Goal: Check status: Check status

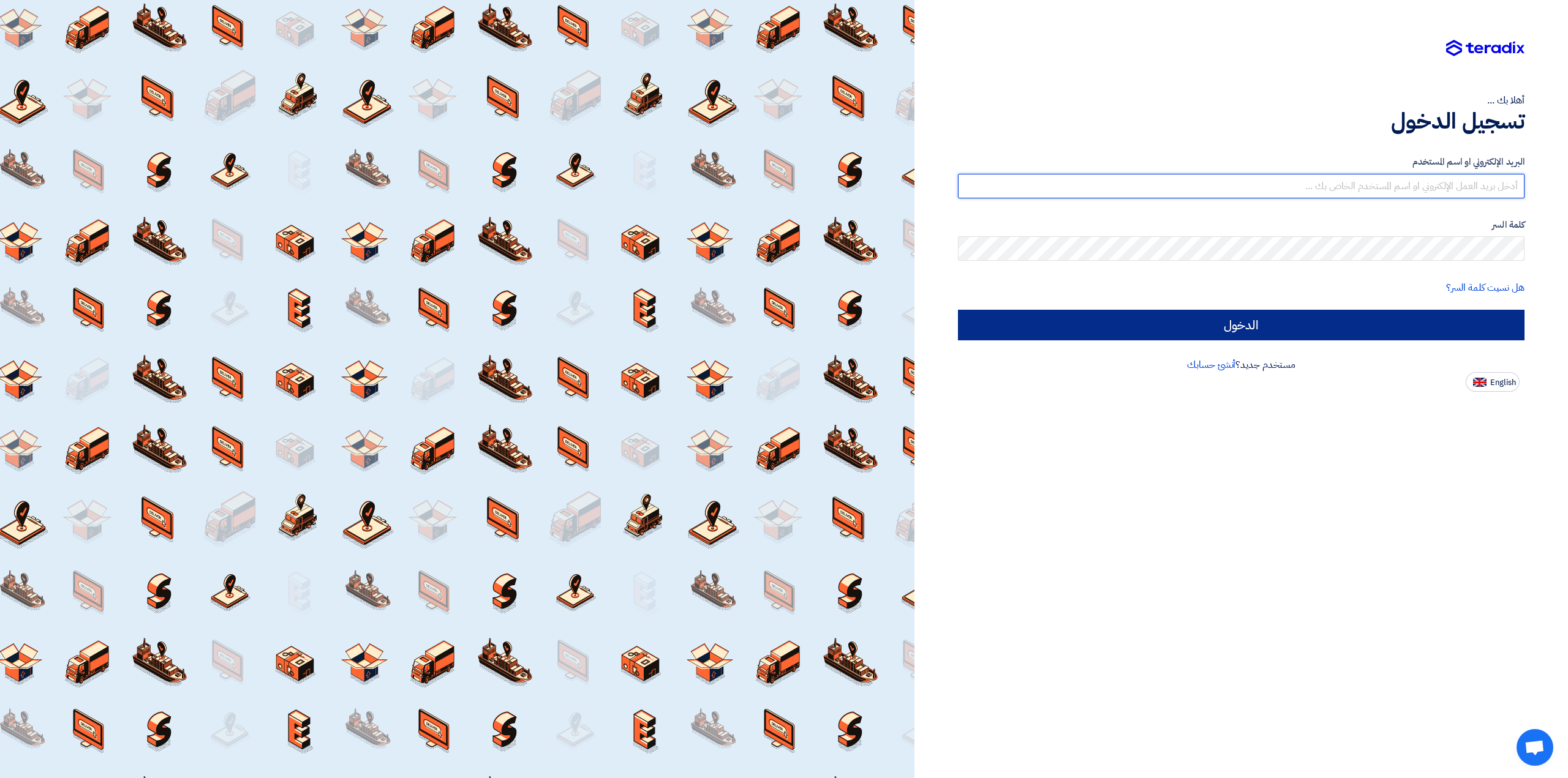
type input "[EMAIL_ADDRESS][DOMAIN_NAME]"
click at [1298, 327] on input "الدخول" at bounding box center [1241, 324] width 566 height 30
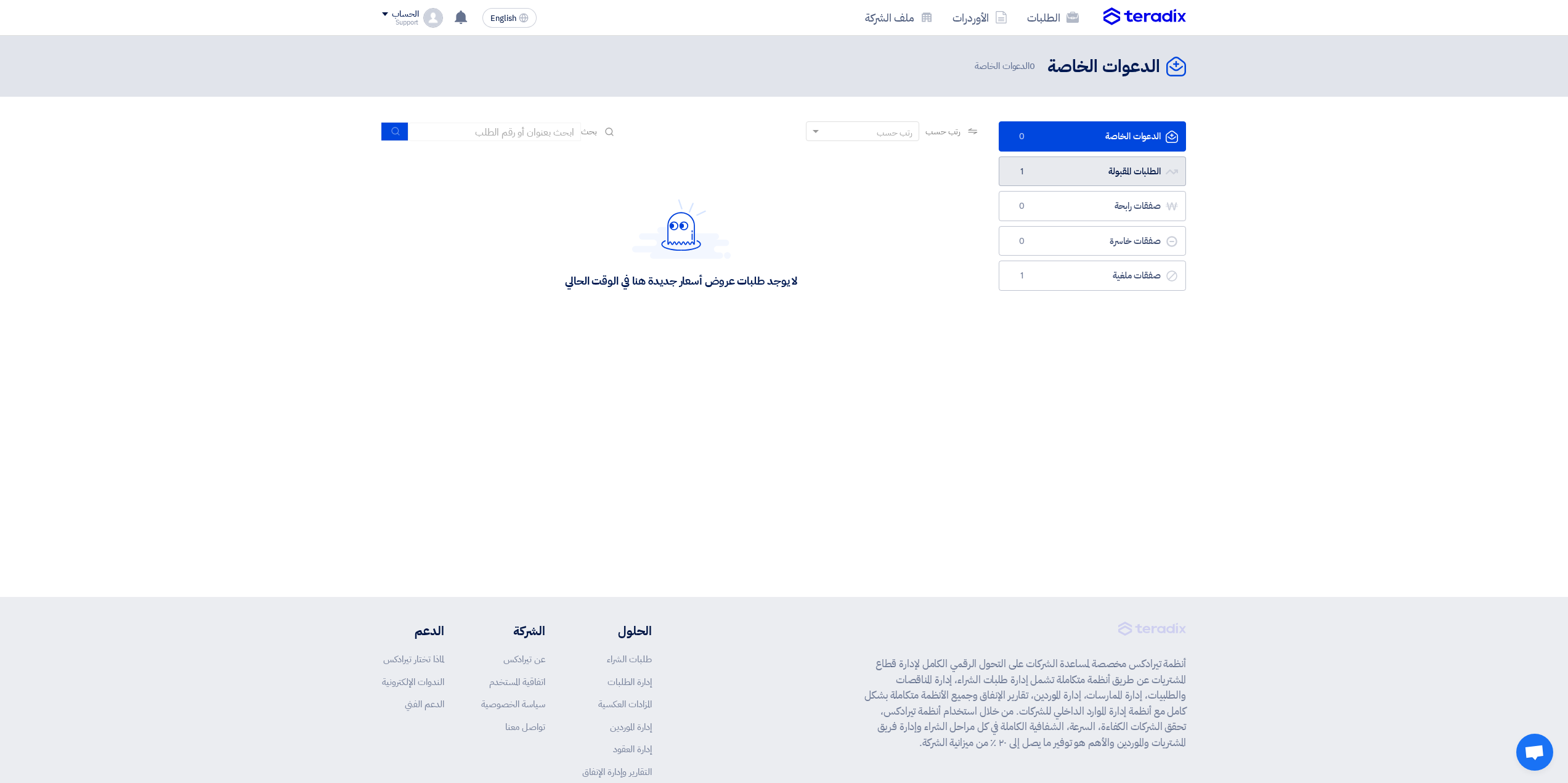
click at [1054, 180] on link "الطلبات المقبولة الطلبات المقبولة 1" at bounding box center [1092, 172] width 187 height 31
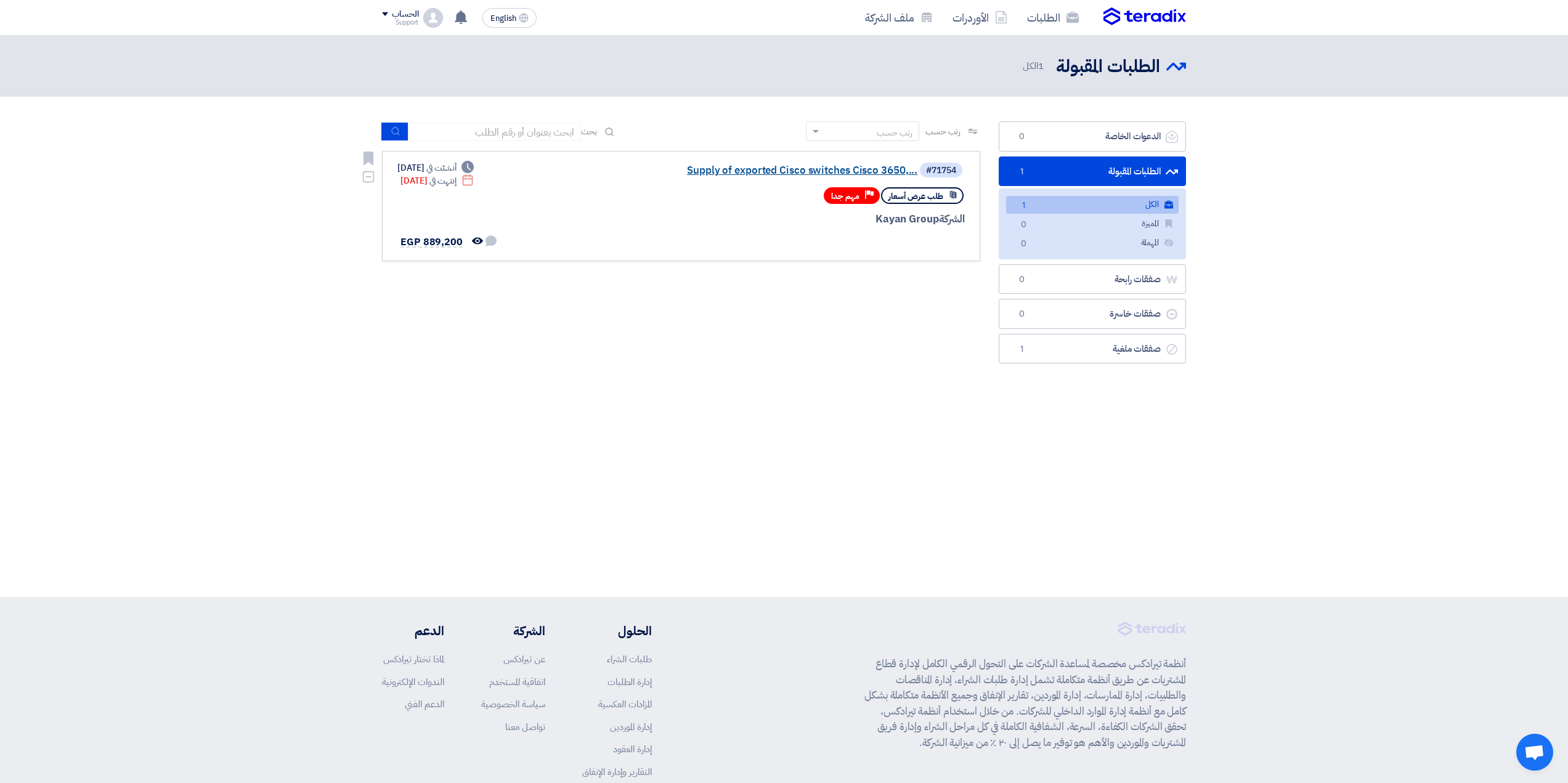
click at [890, 170] on link "Supply of exported Cisco switches Cisco 3650,..." at bounding box center [793, 171] width 246 height 11
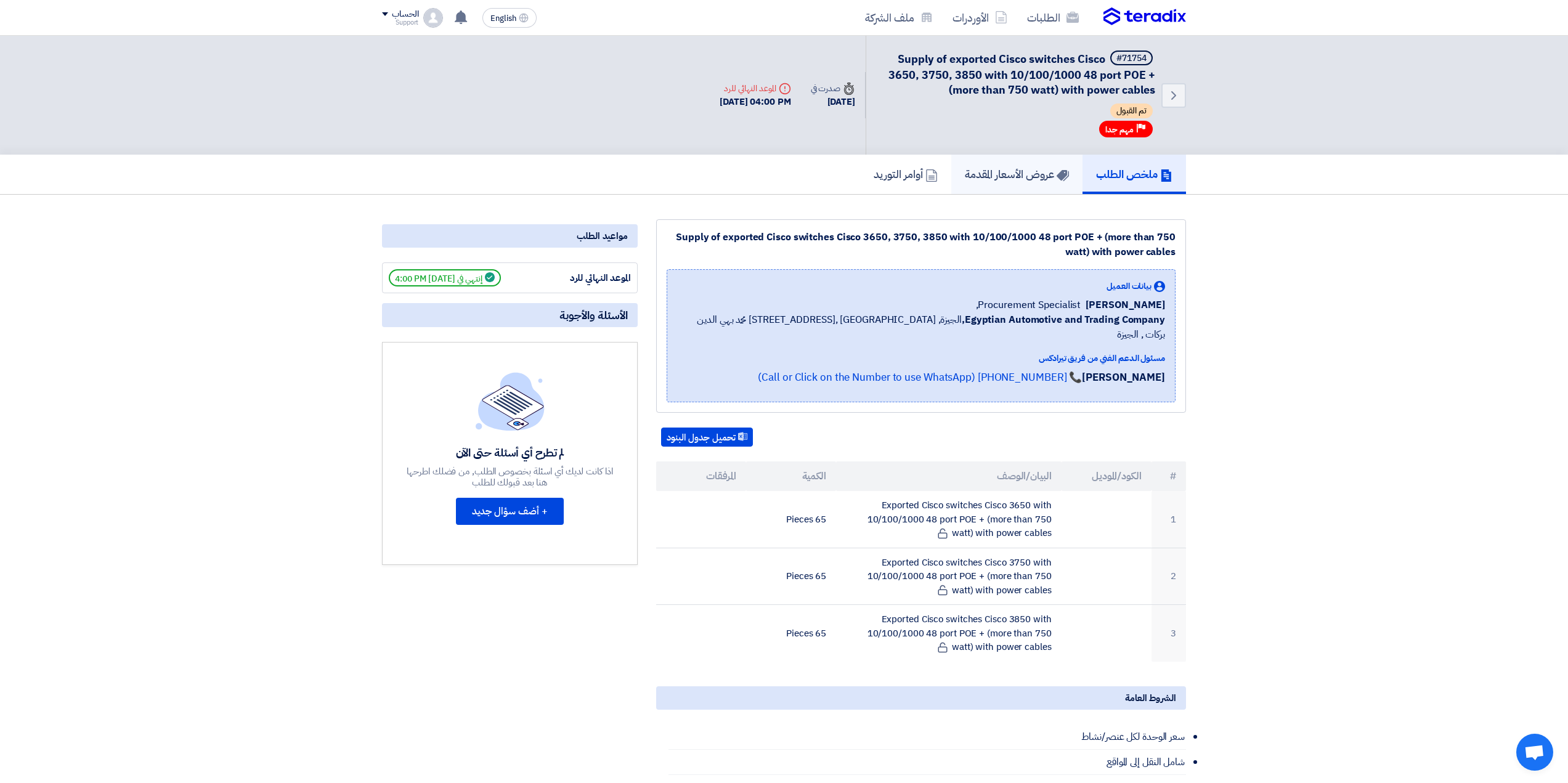
click at [1000, 180] on h5 "عروض الأسعار المقدمة" at bounding box center [1017, 174] width 104 height 14
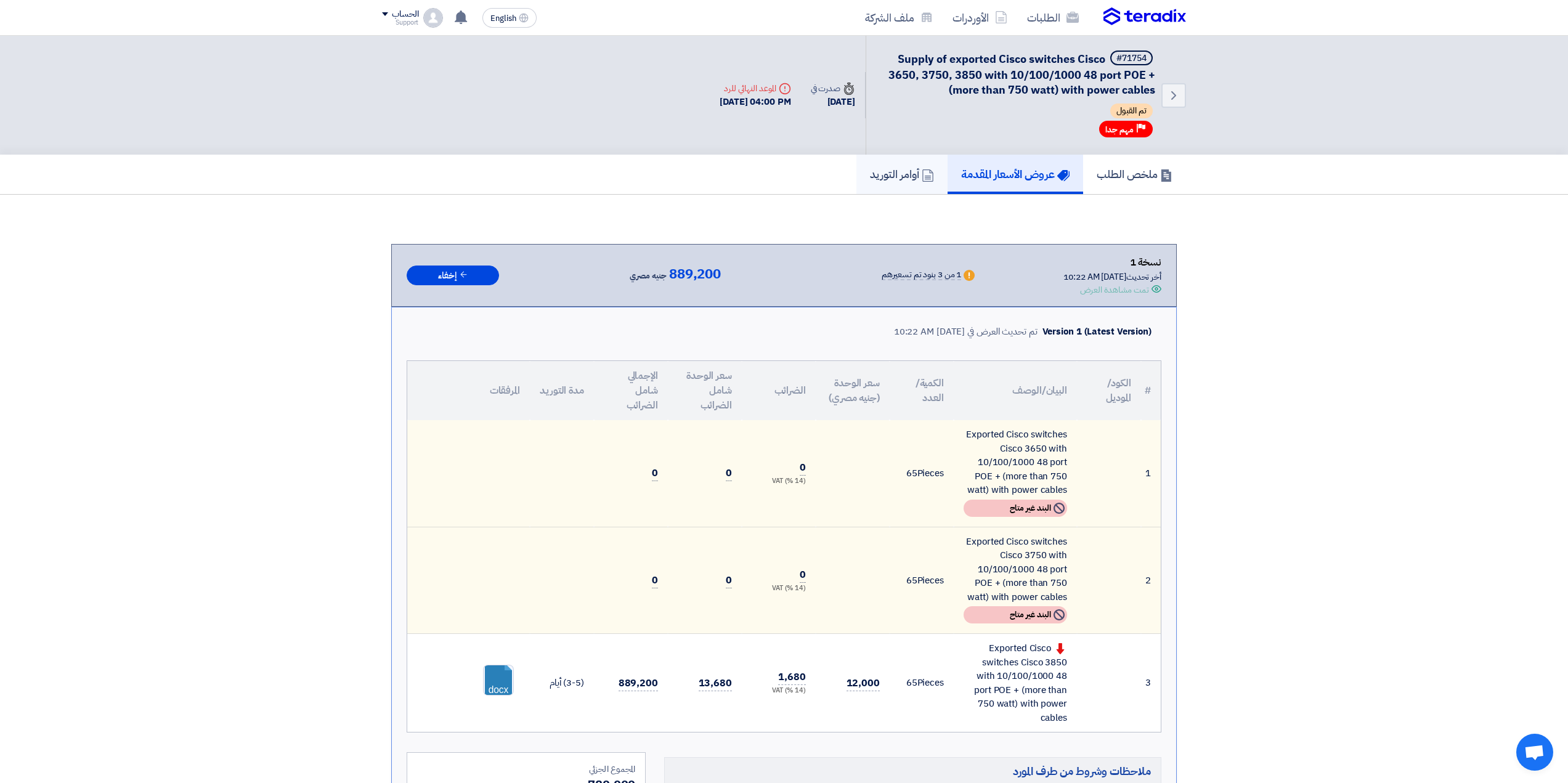
click at [909, 165] on link "أوامر التوريد" at bounding box center [902, 175] width 91 height 40
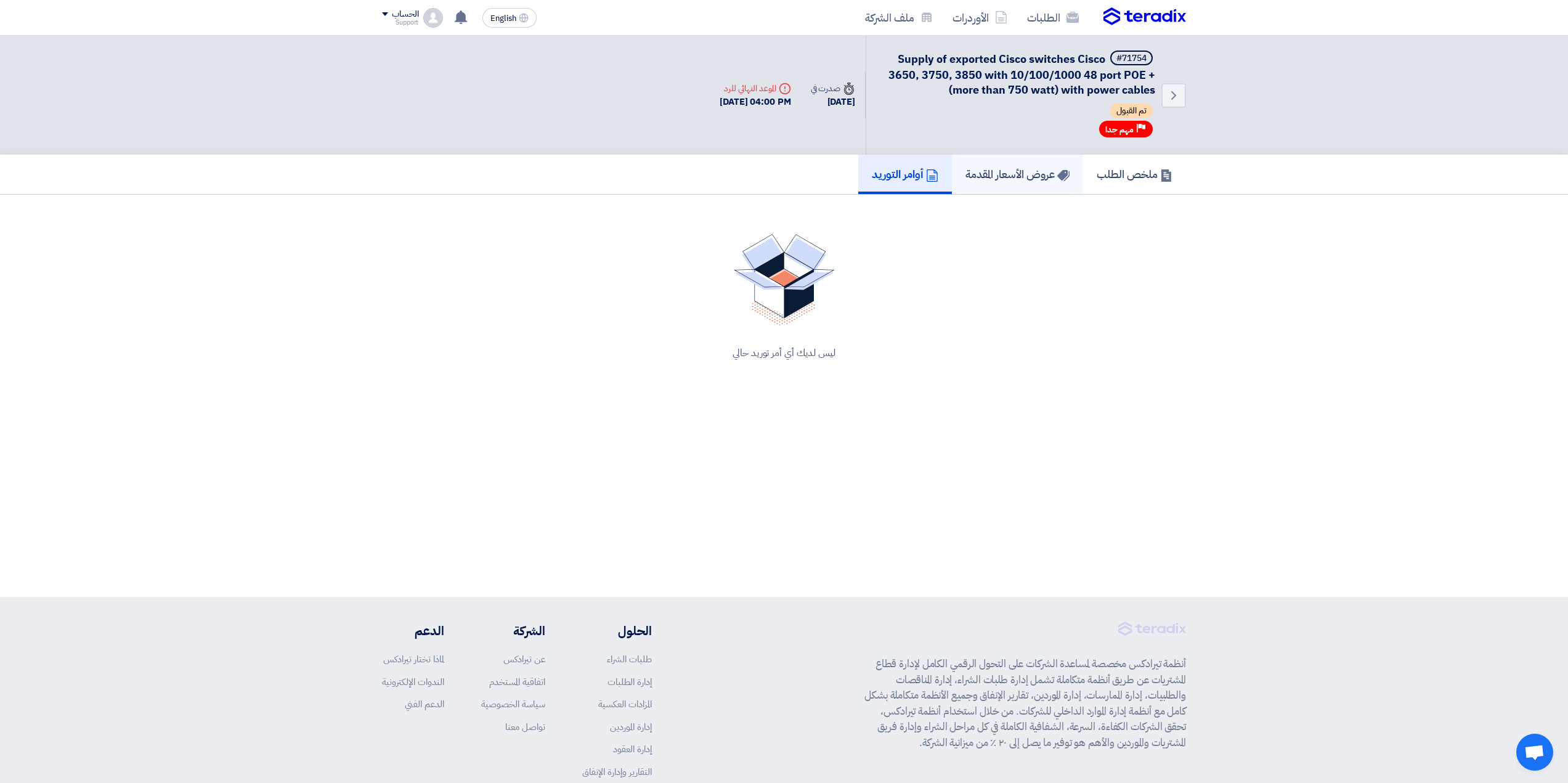
click at [993, 170] on h5 "عروض الأسعار المقدمة" at bounding box center [1017, 174] width 104 height 14
